Goal: Register for event/course

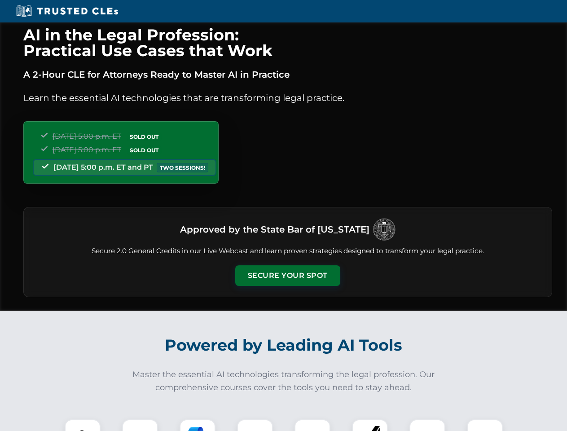
click at [287, 275] on button "Secure Your Spot" at bounding box center [287, 275] width 105 height 21
click at [83, 425] on img at bounding box center [83, 437] width 26 height 26
click at [140, 425] on div at bounding box center [140, 437] width 36 height 36
